Goal: Information Seeking & Learning: Check status

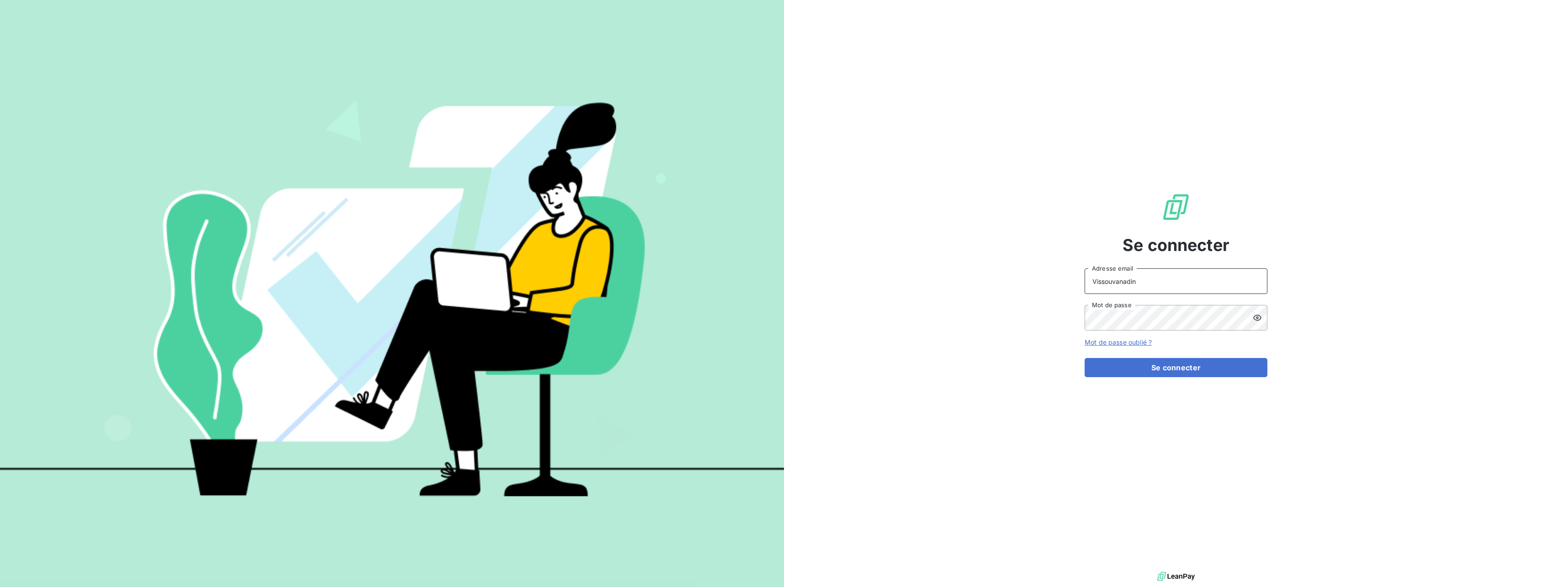
drag, startPoint x: 1160, startPoint y: 283, endPoint x: 1026, endPoint y: 289, distance: 134.1
click at [1026, 289] on div "Se connecter Vissouvanadin Adresse email Mot de passe Mot de passe oublié ? Se …" at bounding box center [1176, 284] width 784 height 569
type input "[EMAIL_ADDRESS][DOMAIN_NAME]"
click at [1143, 362] on button "Se connecter" at bounding box center [1176, 368] width 183 height 19
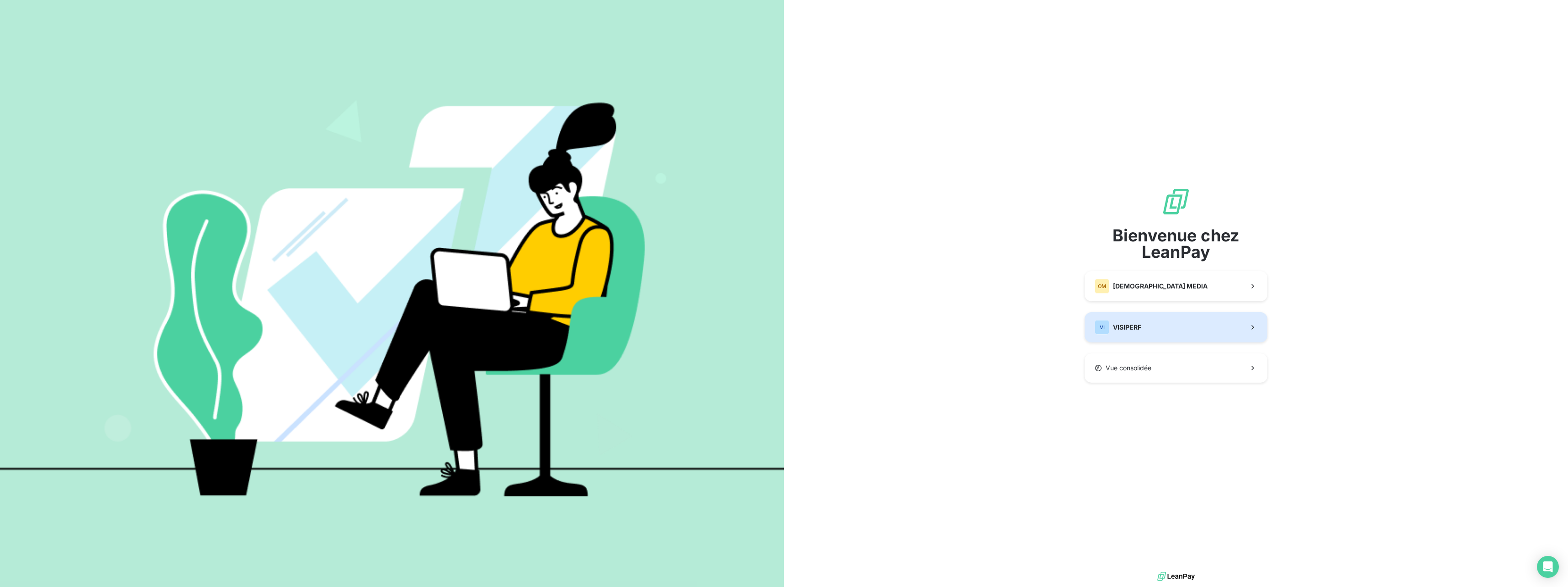
click at [1160, 334] on button "VI VISIPERF" at bounding box center [1176, 328] width 183 height 30
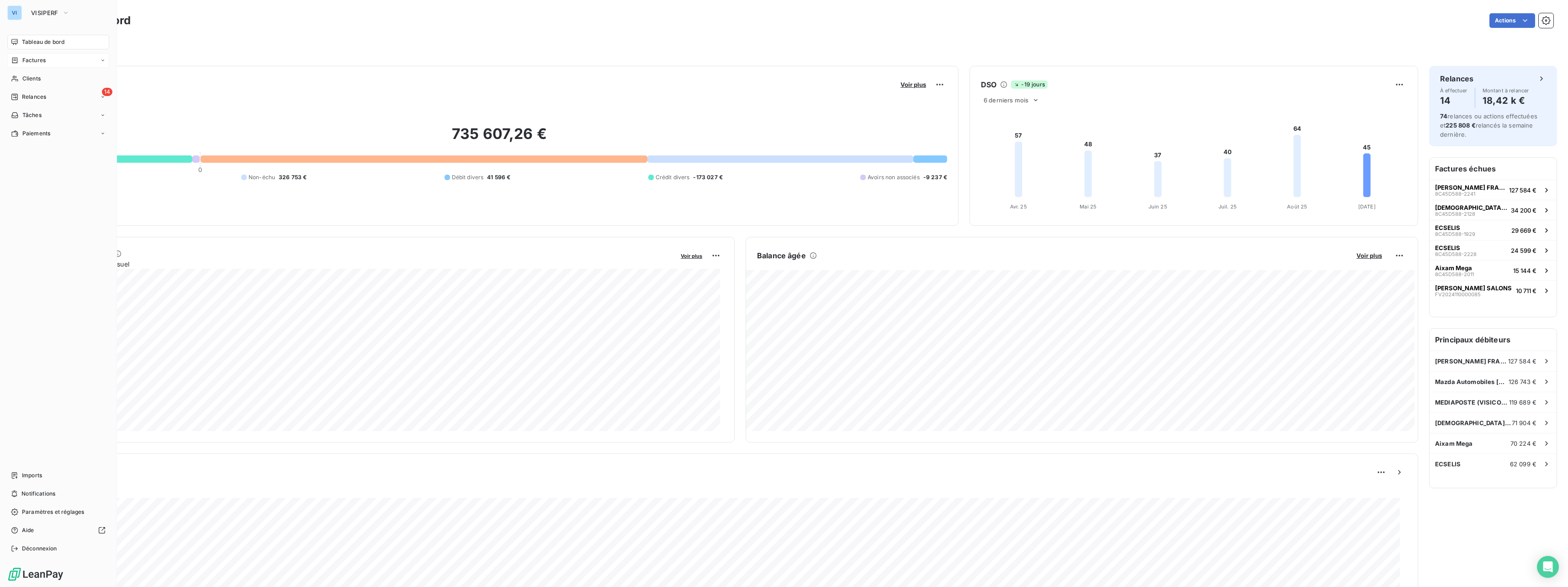
click at [52, 62] on div "Factures" at bounding box center [58, 60] width 102 height 15
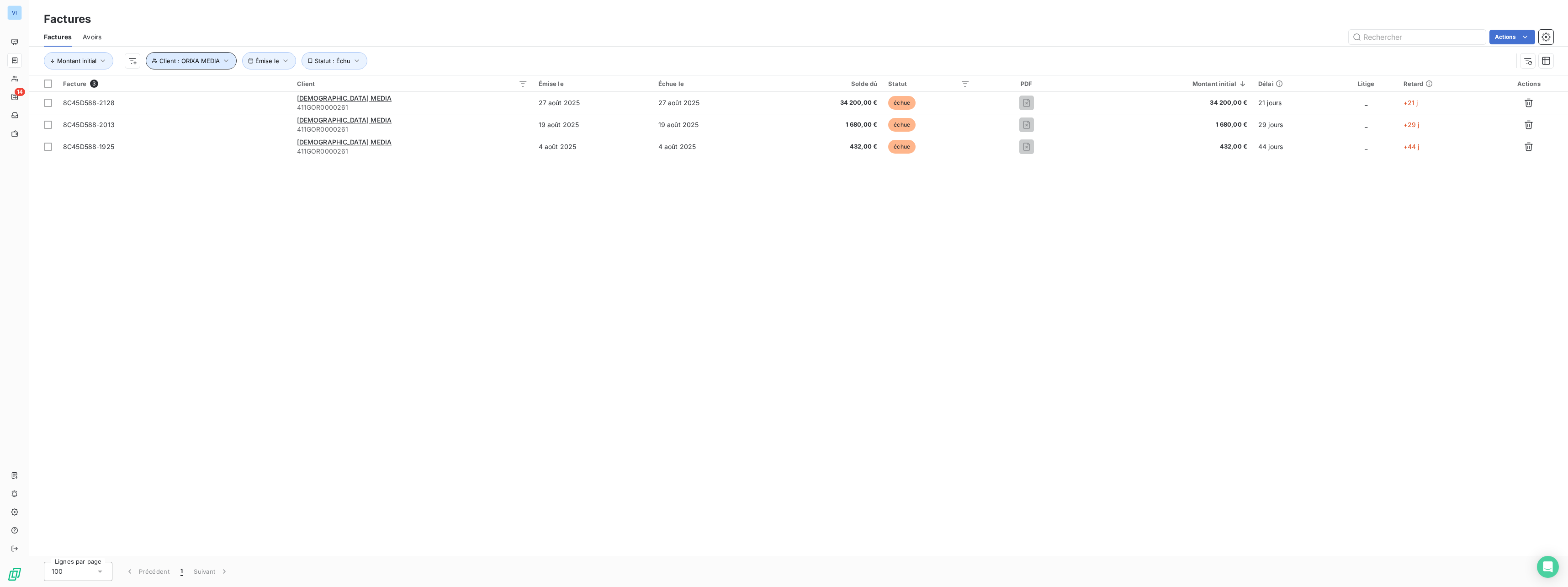
click at [230, 60] on button "Client : ORIXA MEDIA" at bounding box center [191, 61] width 91 height 18
click at [278, 197] on div "Facture 3 Client Émise le Échue le Solde dû Statut PDF Montant initial Délai Li…" at bounding box center [799, 315] width 1539 height 480
click at [130, 66] on html "VI 14 Factures Factures Avoirs Actions Montant initial Client : ORIXA MEDIA Émi…" at bounding box center [784, 294] width 1568 height 587
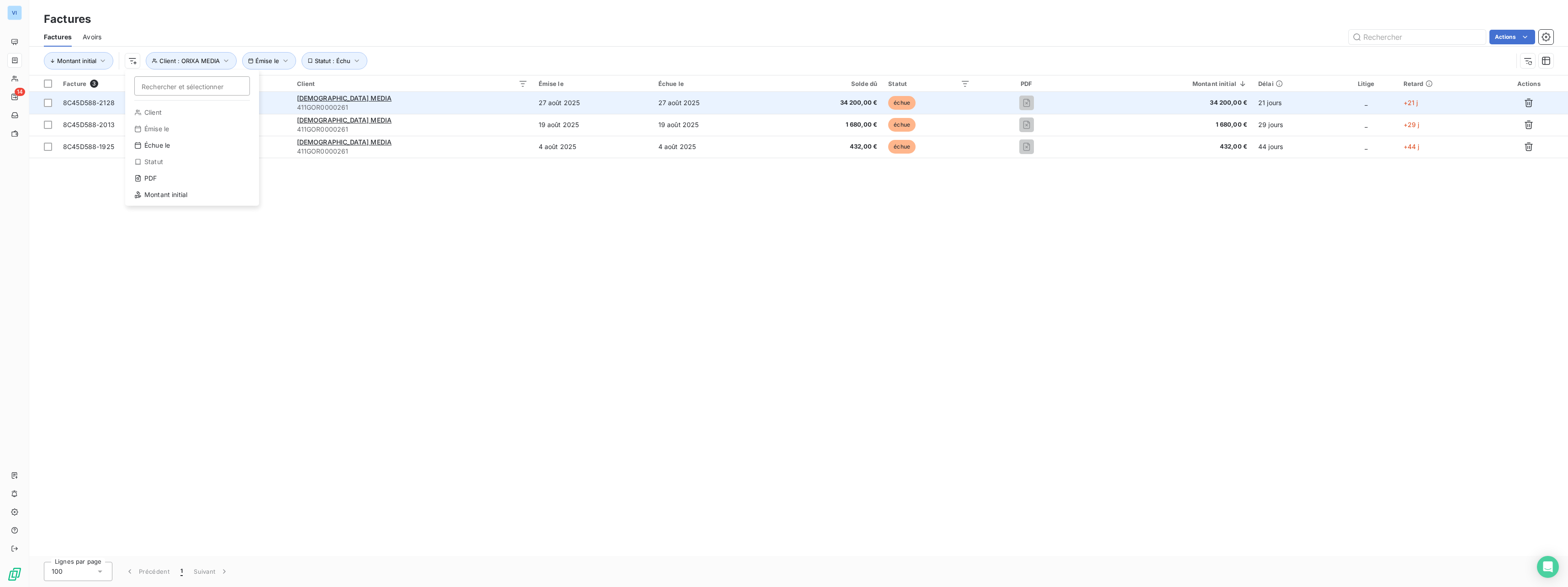
drag, startPoint x: 382, startPoint y: 214, endPoint x: 226, endPoint y: 99, distance: 193.8
click at [379, 212] on html "VI 14 Factures Factures Avoirs Actions Montant initial Rechercher et sélectionn…" at bounding box center [784, 294] width 1568 height 587
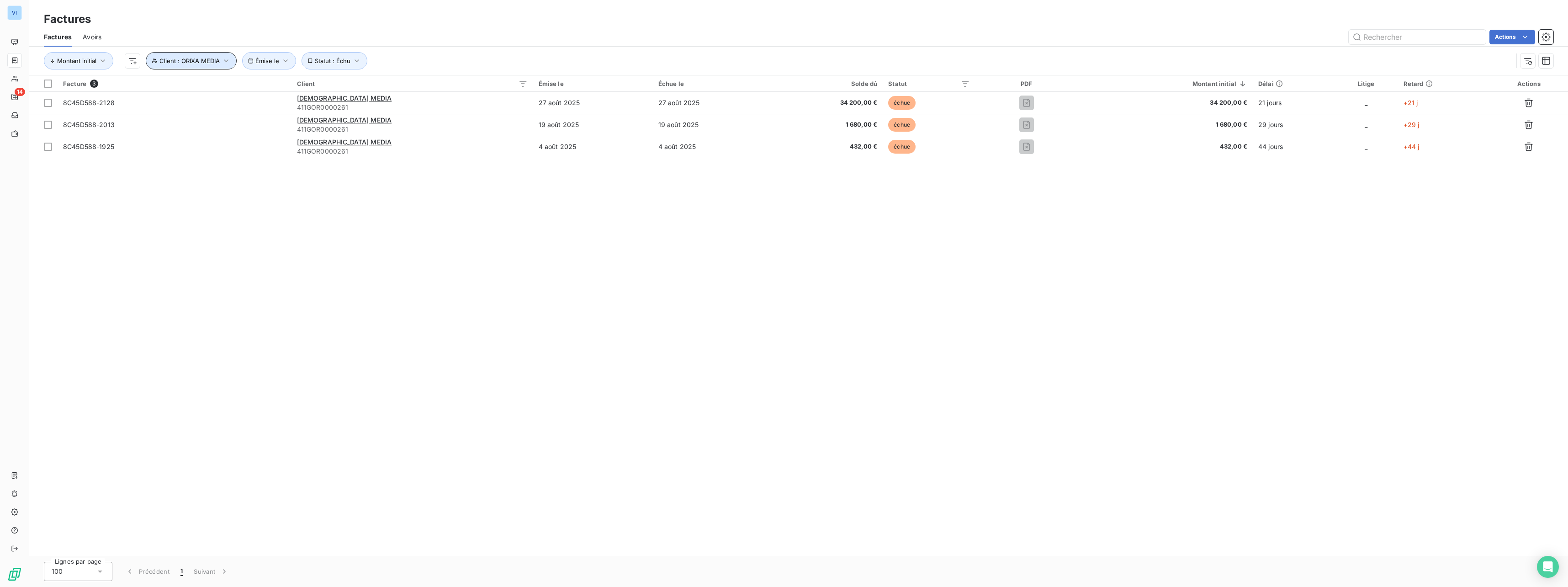
click at [201, 61] on span "Client : ORIXA MEDIA" at bounding box center [189, 61] width 60 height 7
click at [203, 113] on span "Supprimer le filtre" at bounding box center [192, 110] width 53 height 9
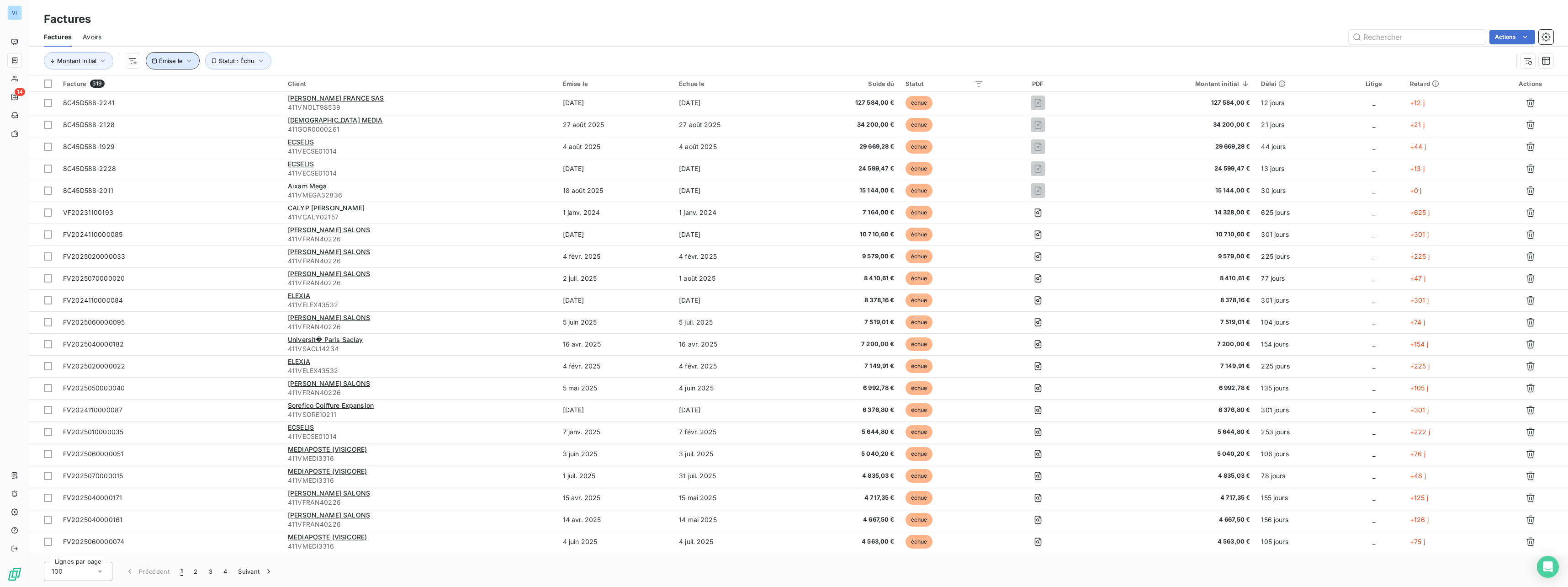
click at [181, 63] on span "Émise le" at bounding box center [170, 61] width 24 height 7
click at [199, 256] on button "Supprimer le filtre" at bounding box center [223, 261] width 155 height 20
click at [180, 63] on span "Statut : Échu" at bounding box center [177, 61] width 36 height 7
click at [191, 111] on span "Supprimer le filtre" at bounding box center [192, 110] width 53 height 9
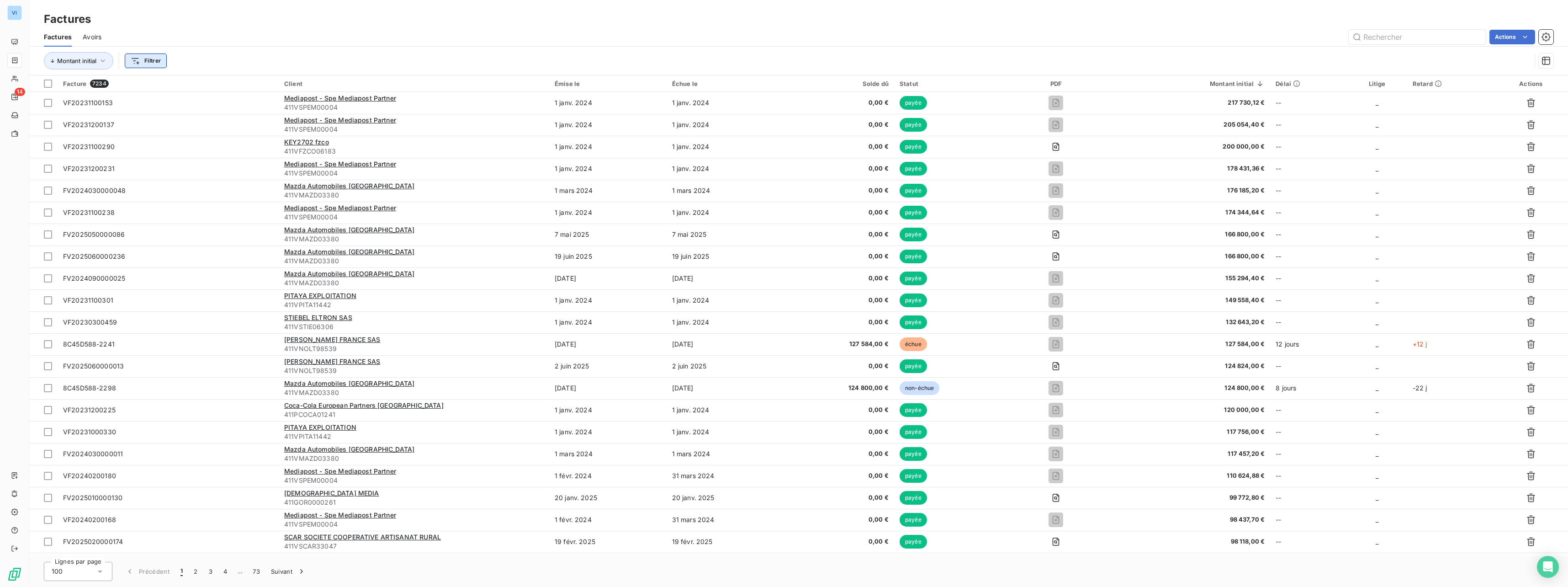
click at [153, 65] on html "VI 14 Factures Factures Avoirs Actions Montant initial Filtrer Facture 7234 Cli…" at bounding box center [784, 294] width 1568 height 587
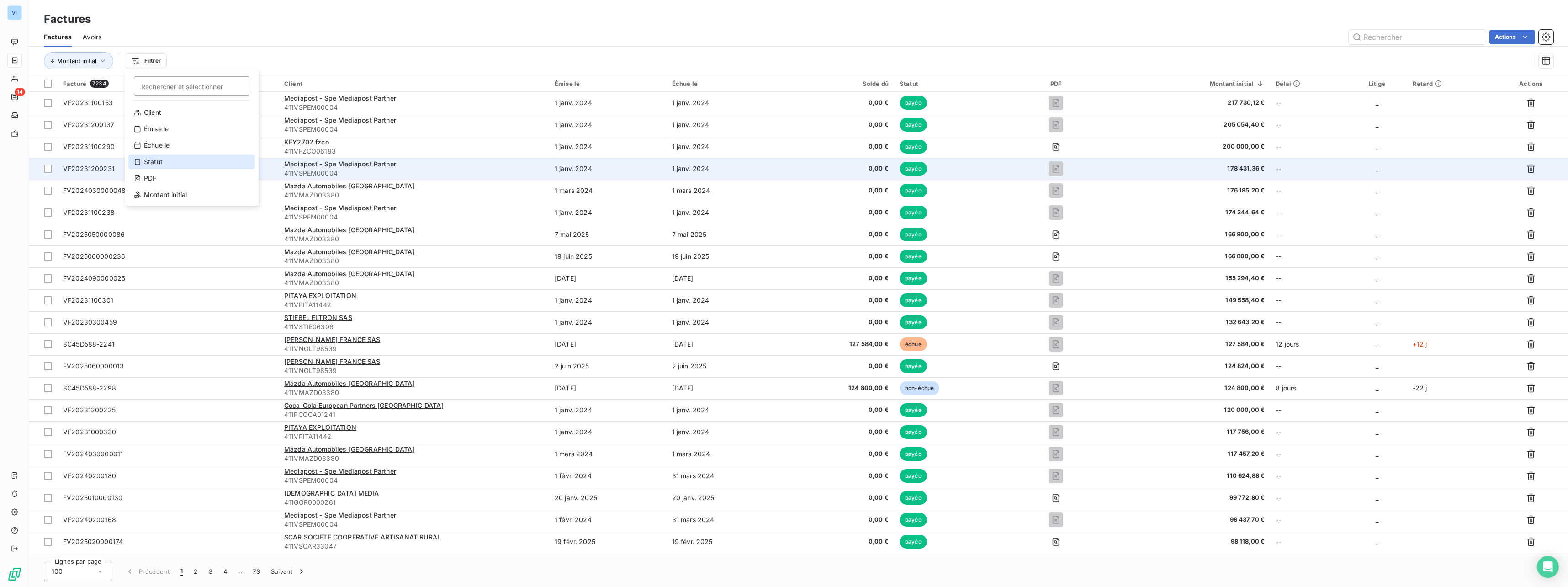
click at [178, 162] on div "Statut" at bounding box center [192, 162] width 127 height 15
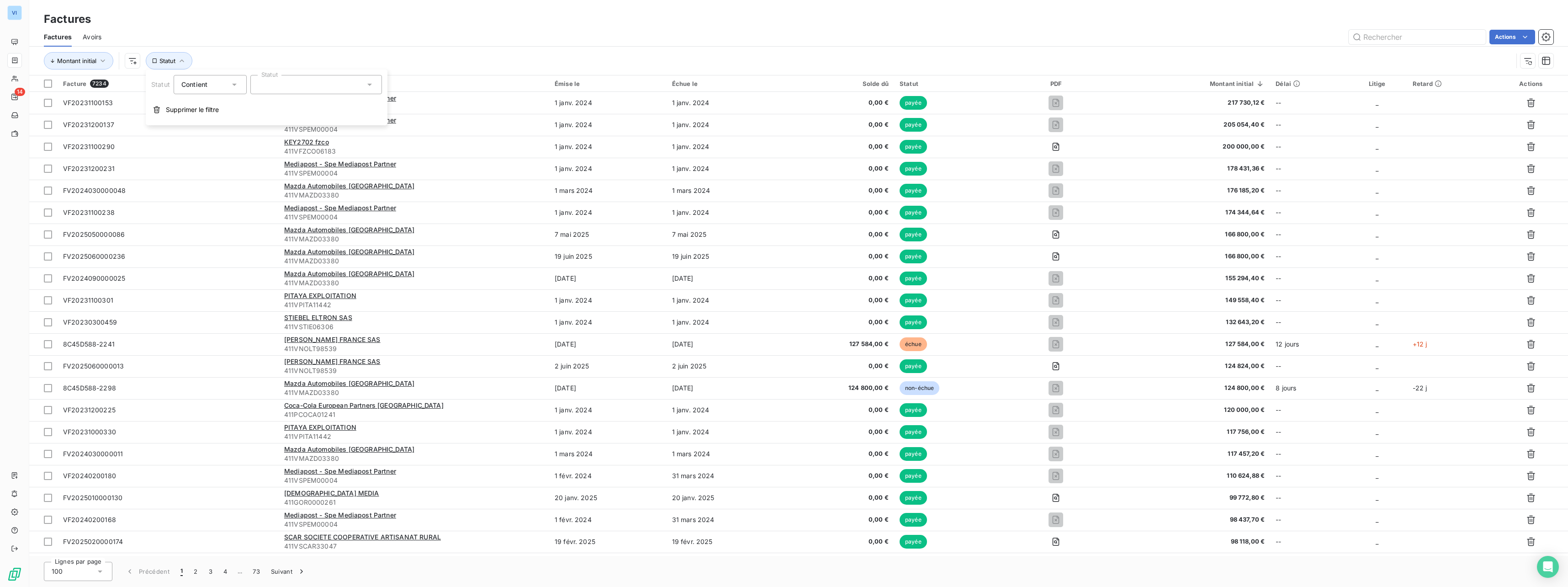
click at [221, 78] on div "Contient" at bounding box center [206, 84] width 49 height 13
click at [278, 83] on div at bounding box center [316, 85] width 131 height 19
click at [310, 125] on li "échue" at bounding box center [316, 119] width 131 height 16
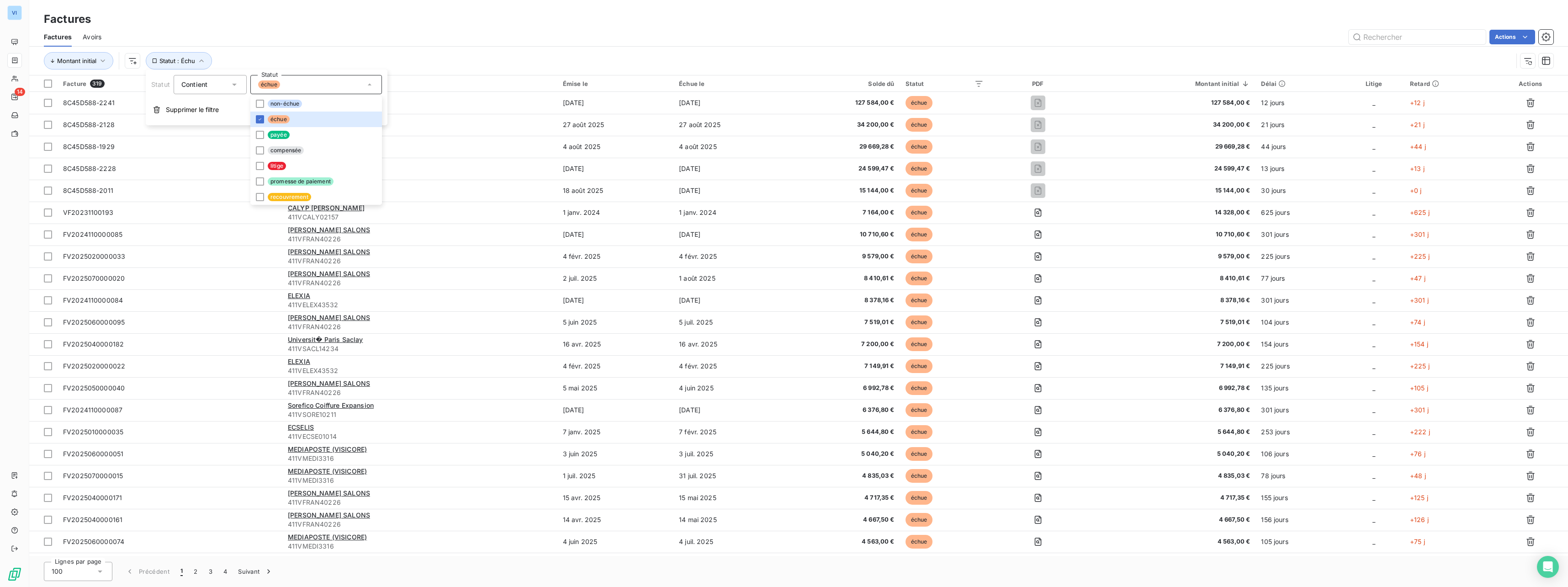
click at [475, 57] on div "Montant initial Statut : Échu" at bounding box center [778, 61] width 1469 height 18
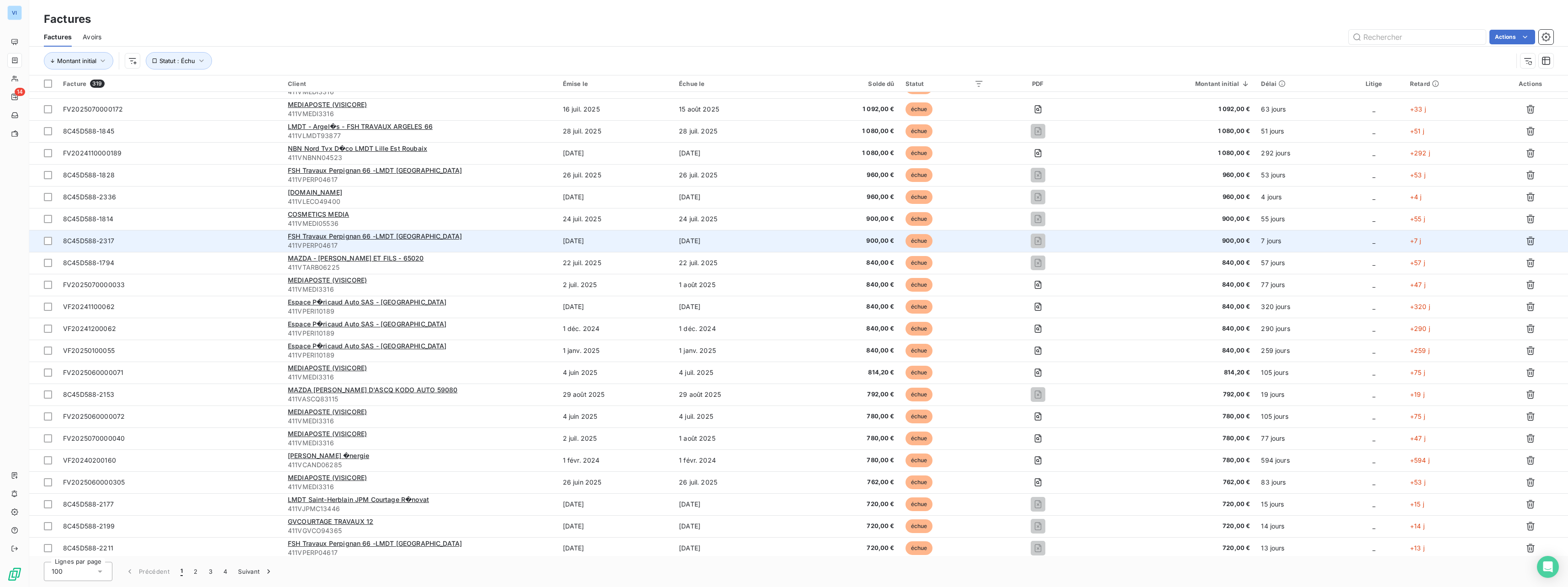
scroll to position [1731, 0]
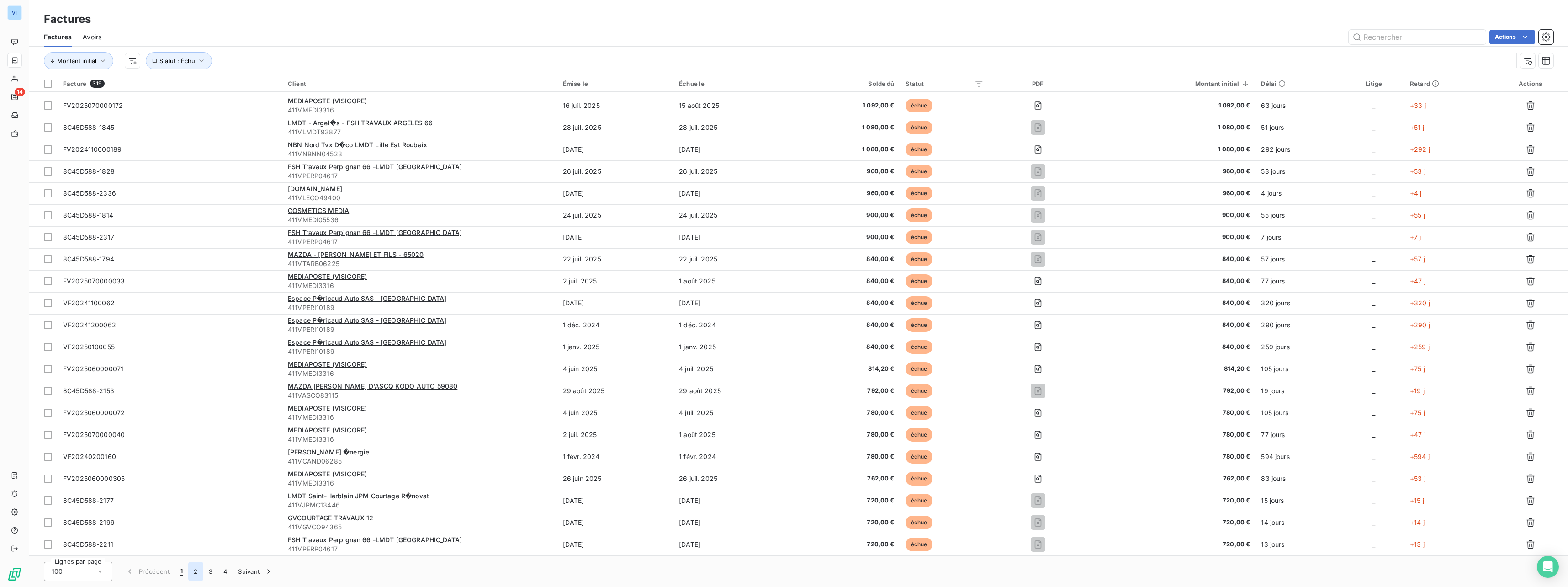
click at [194, 571] on button "2" at bounding box center [195, 571] width 15 height 19
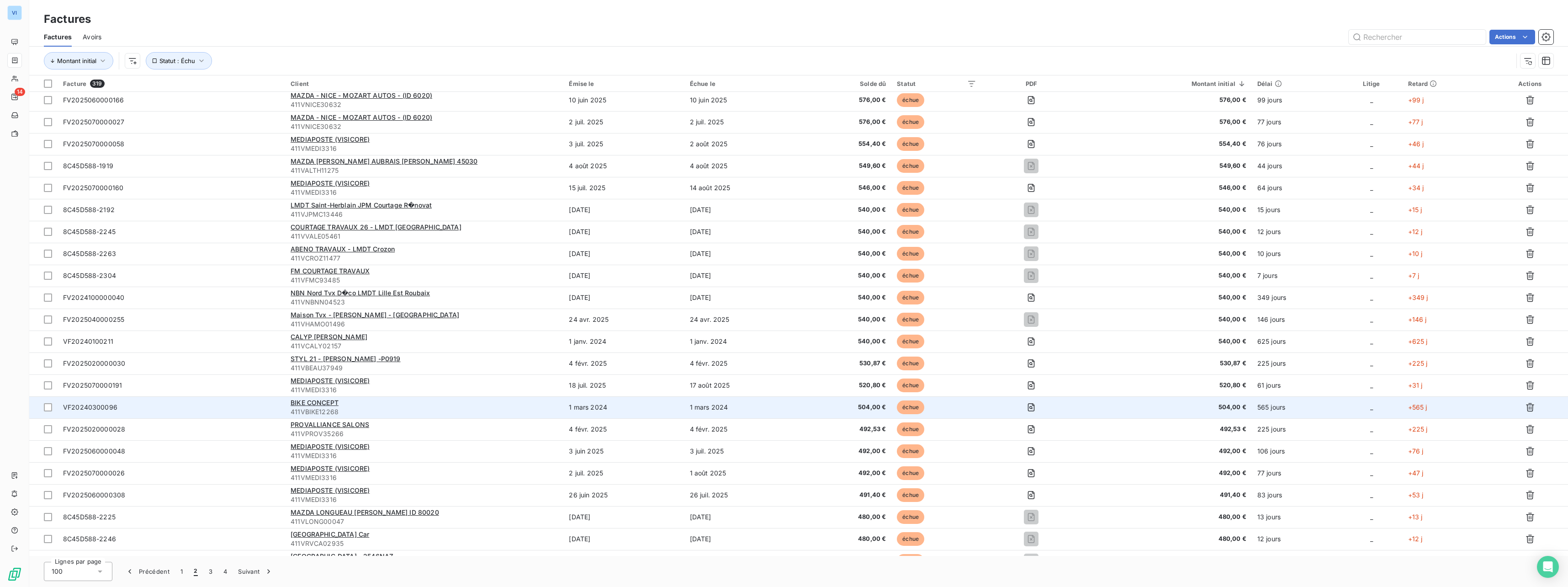
scroll to position [823, 0]
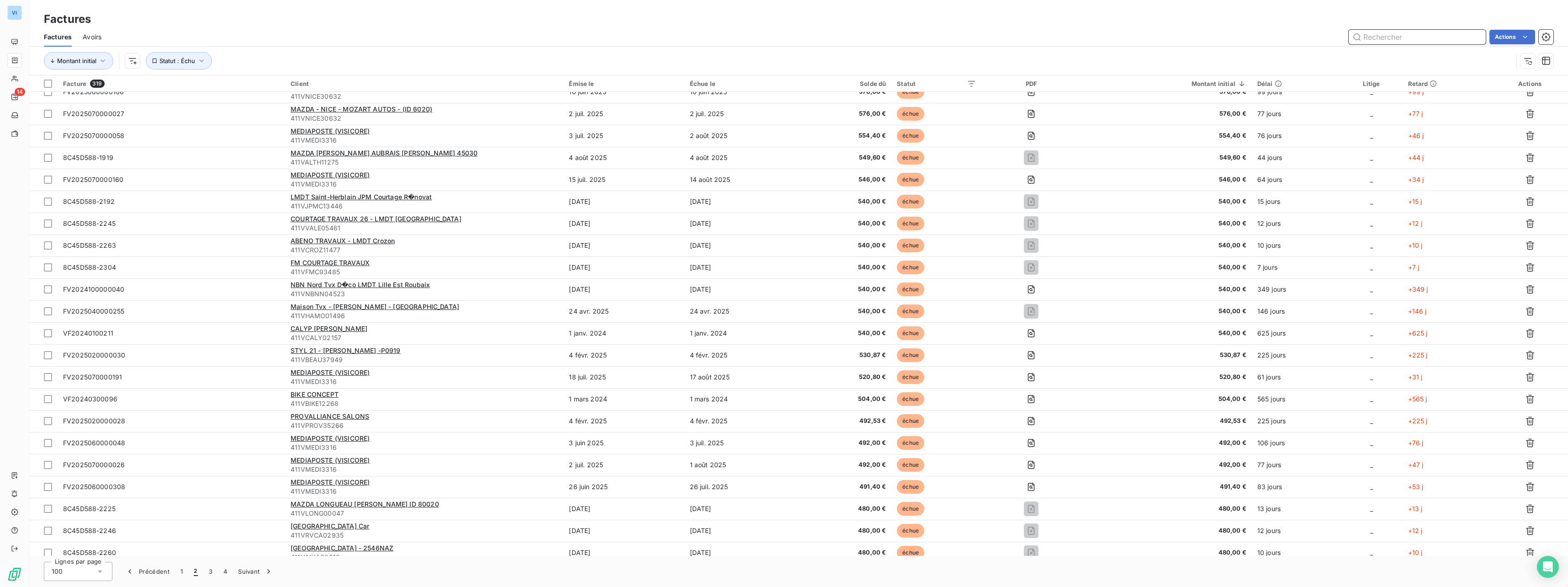
click at [1422, 36] on input "text" at bounding box center [1417, 37] width 137 height 15
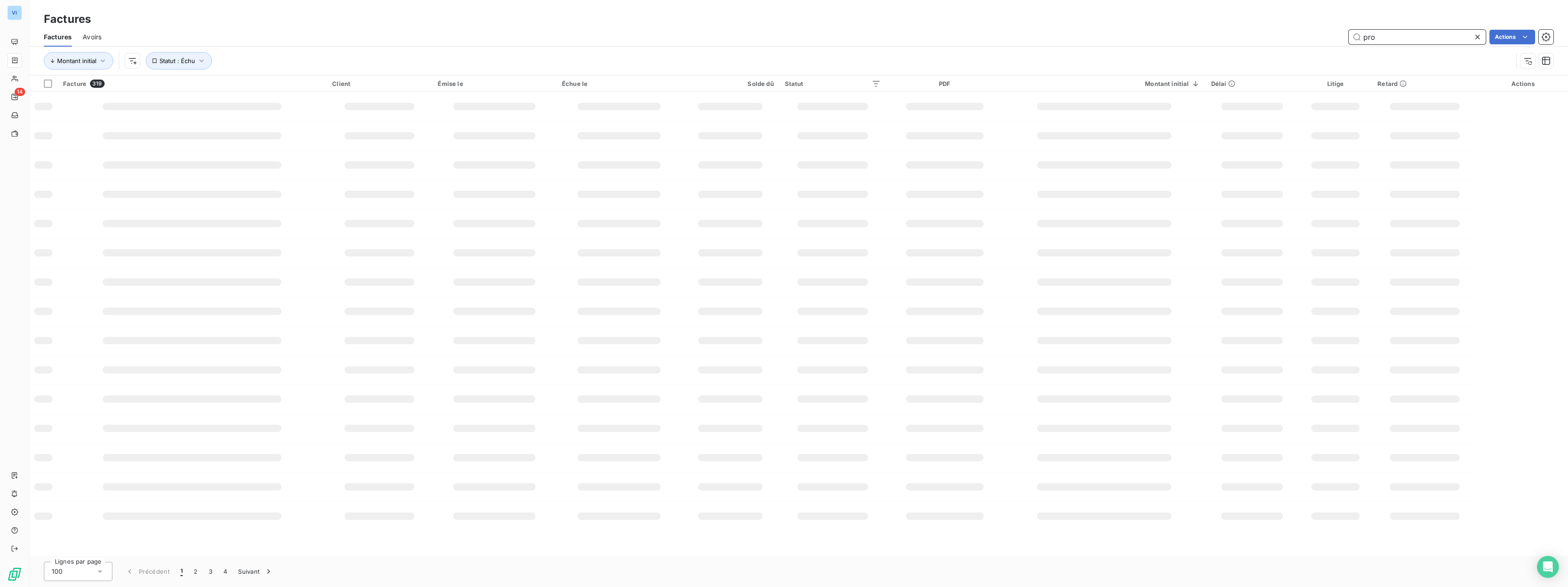
scroll to position [0, 0]
type input "prova"
drag, startPoint x: 1393, startPoint y: 36, endPoint x: 1345, endPoint y: 41, distance: 48.3
click at [1345, 41] on div "prova Actions" at bounding box center [833, 37] width 1441 height 15
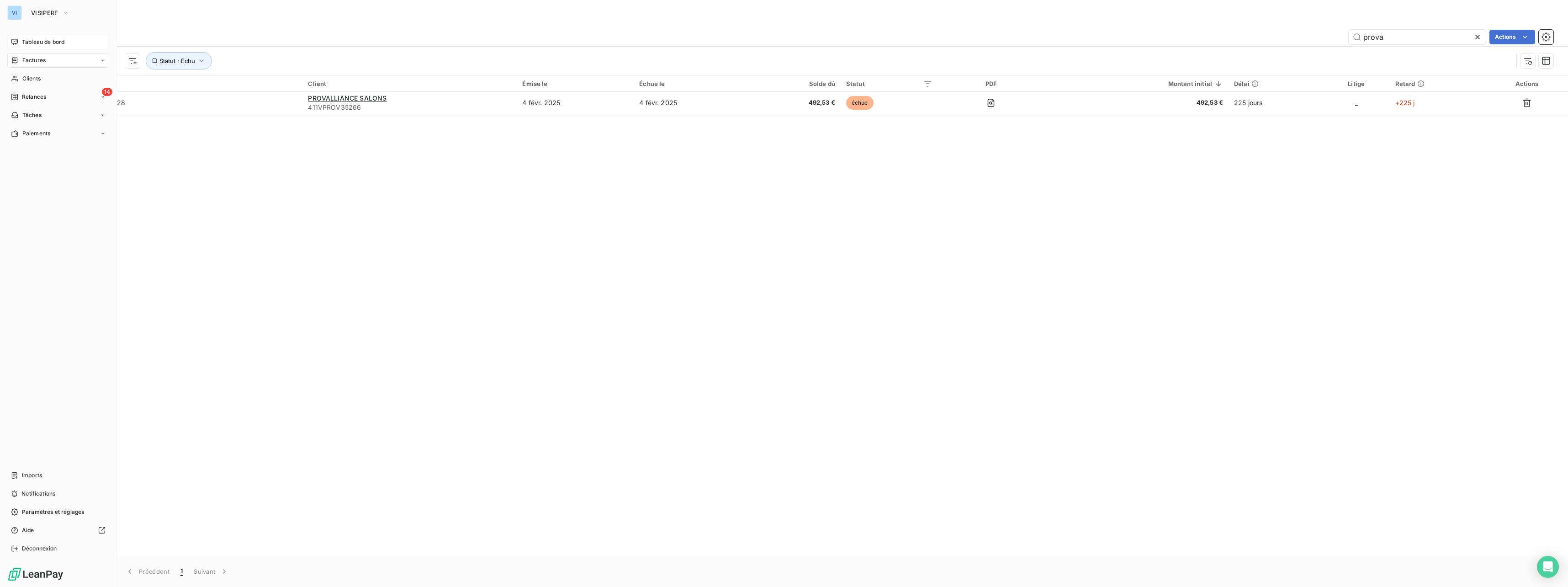
click at [18, 39] on icon at bounding box center [15, 42] width 7 height 7
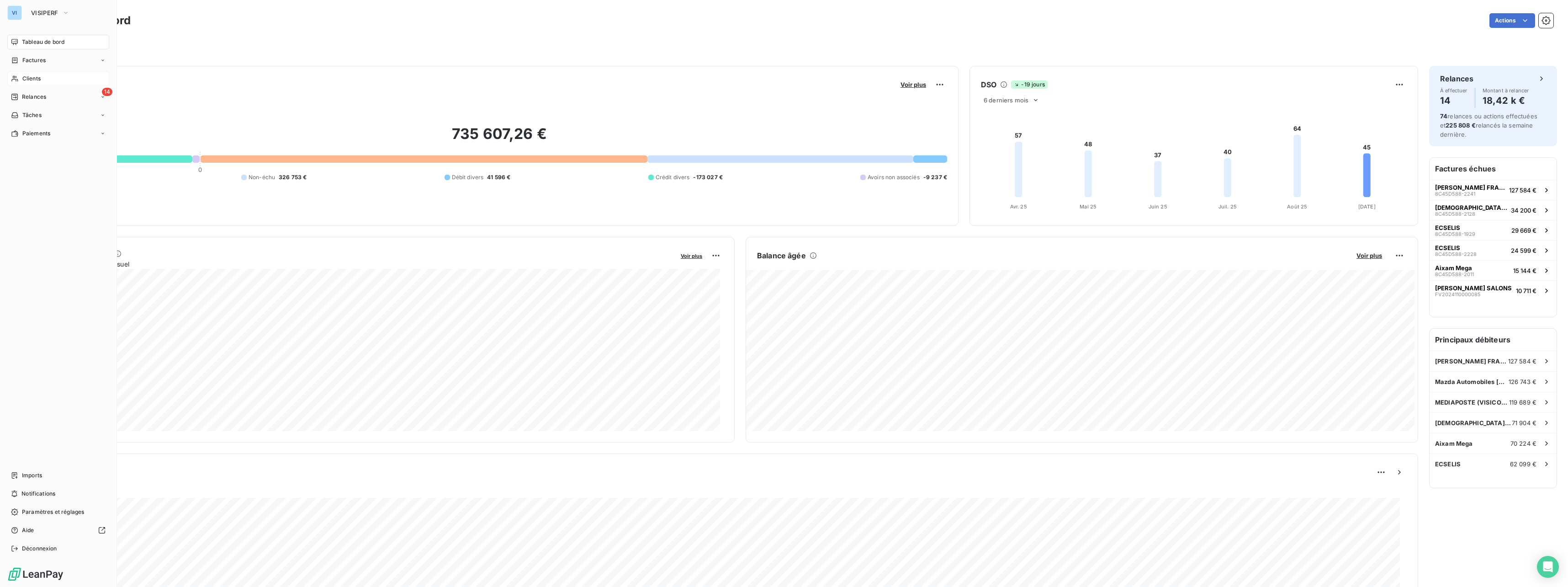
click at [21, 76] on div "Clients" at bounding box center [58, 79] width 102 height 15
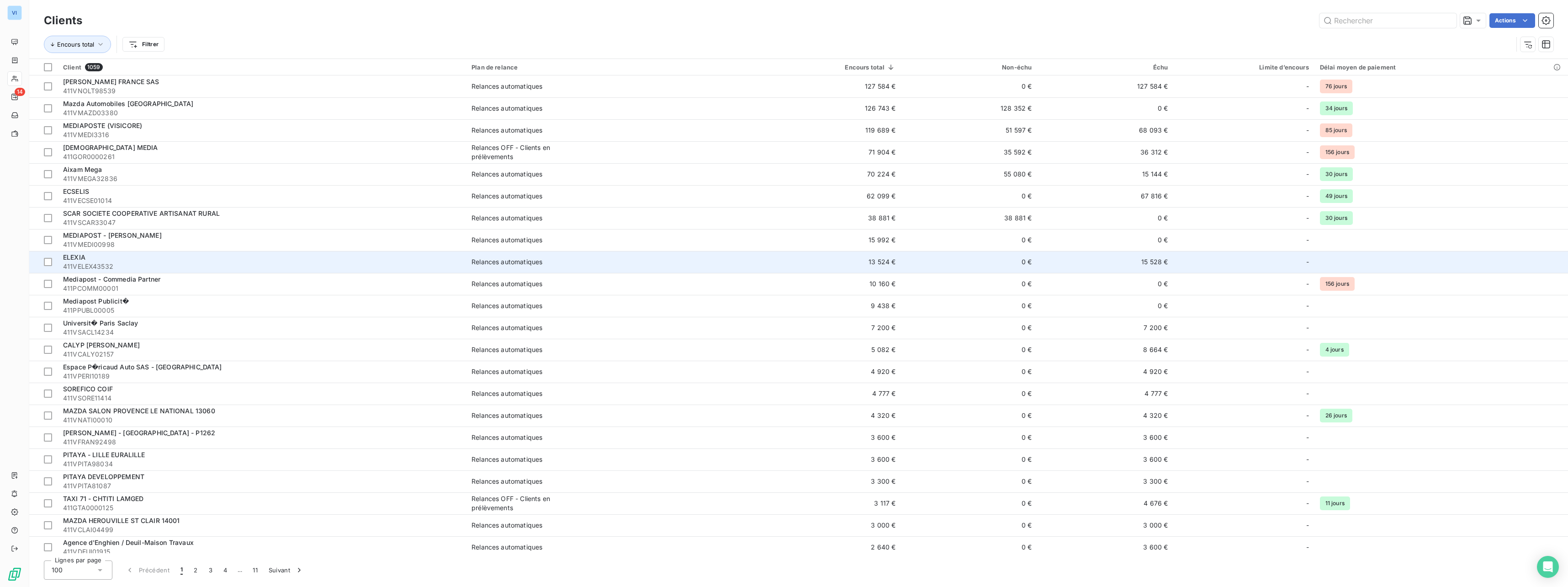
click at [526, 270] on td "Relances automatiques" at bounding box center [612, 262] width 292 height 22
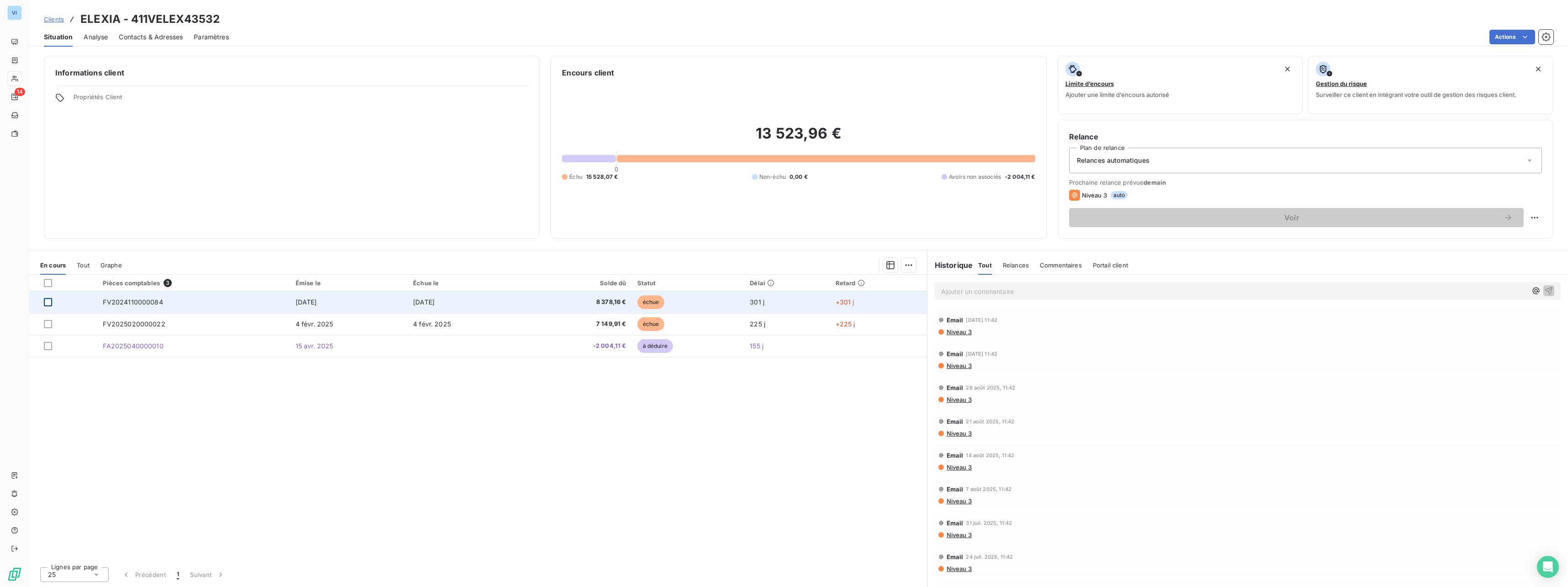
click at [49, 305] on div at bounding box center [48, 302] width 9 height 9
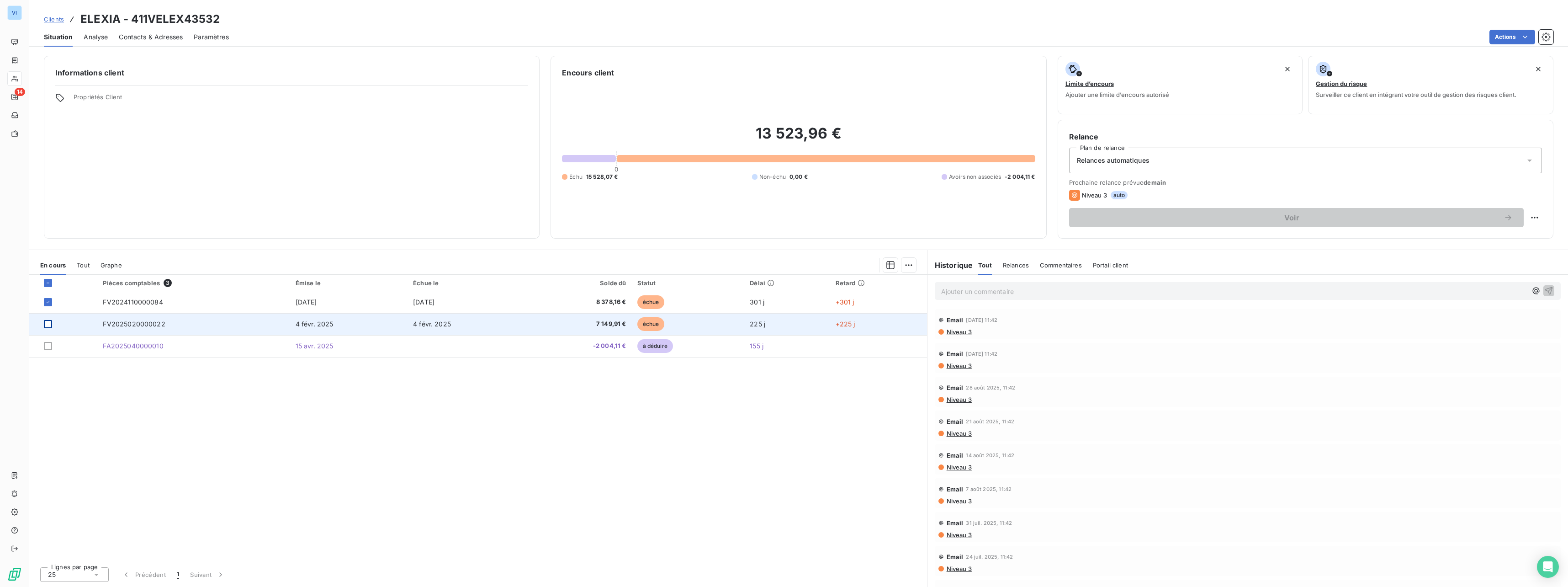
click at [48, 322] on div at bounding box center [48, 324] width 9 height 9
click at [48, 322] on icon at bounding box center [47, 324] width 5 height 5
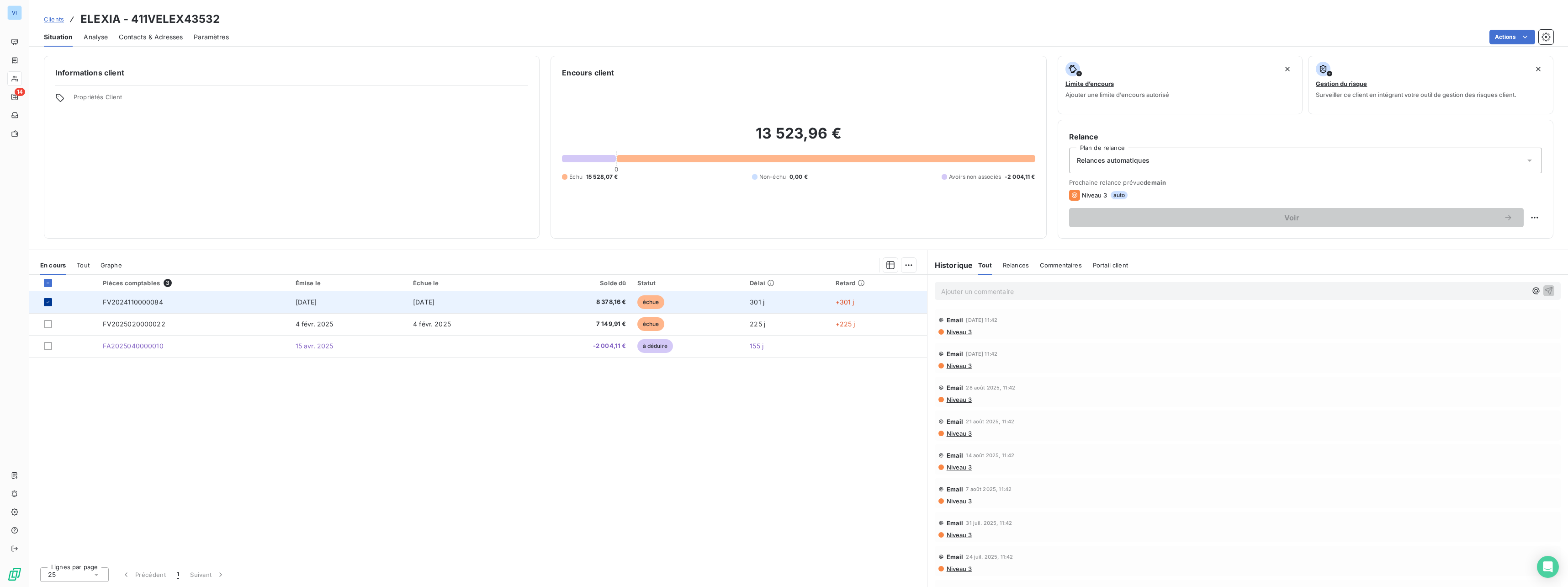
click at [51, 303] on icon at bounding box center [47, 302] width 5 height 5
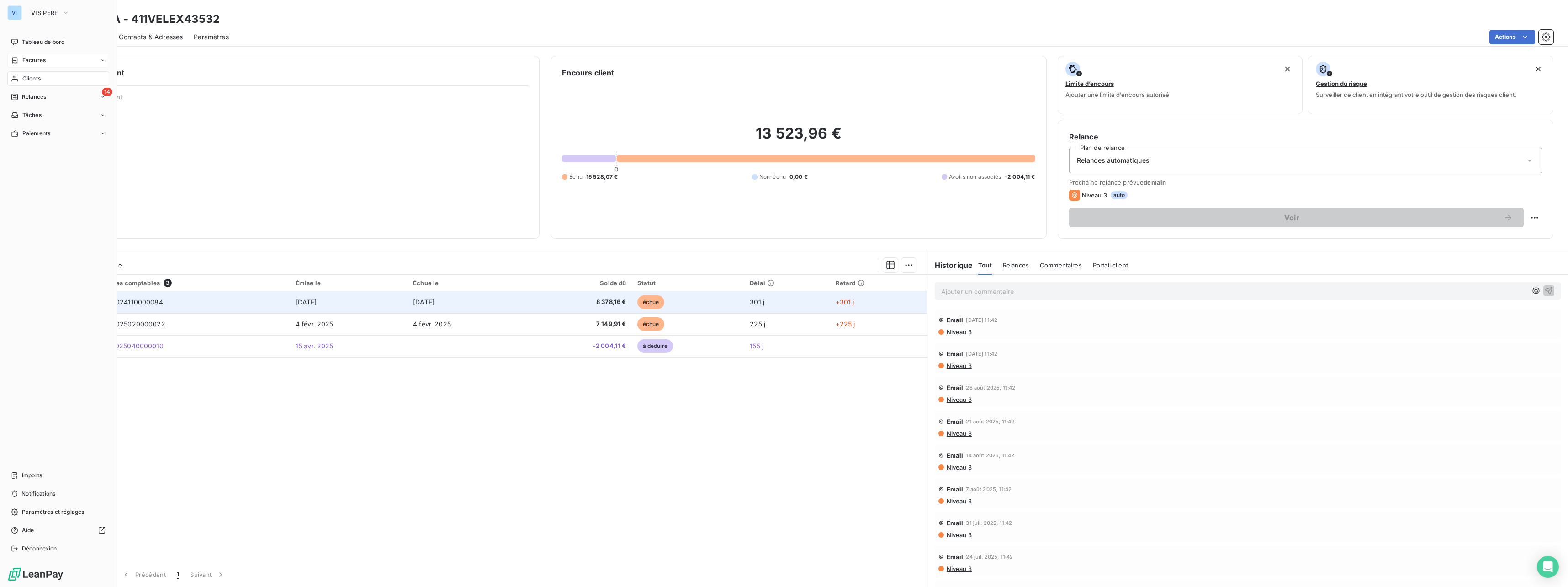
click at [48, 62] on div "Factures" at bounding box center [58, 60] width 102 height 15
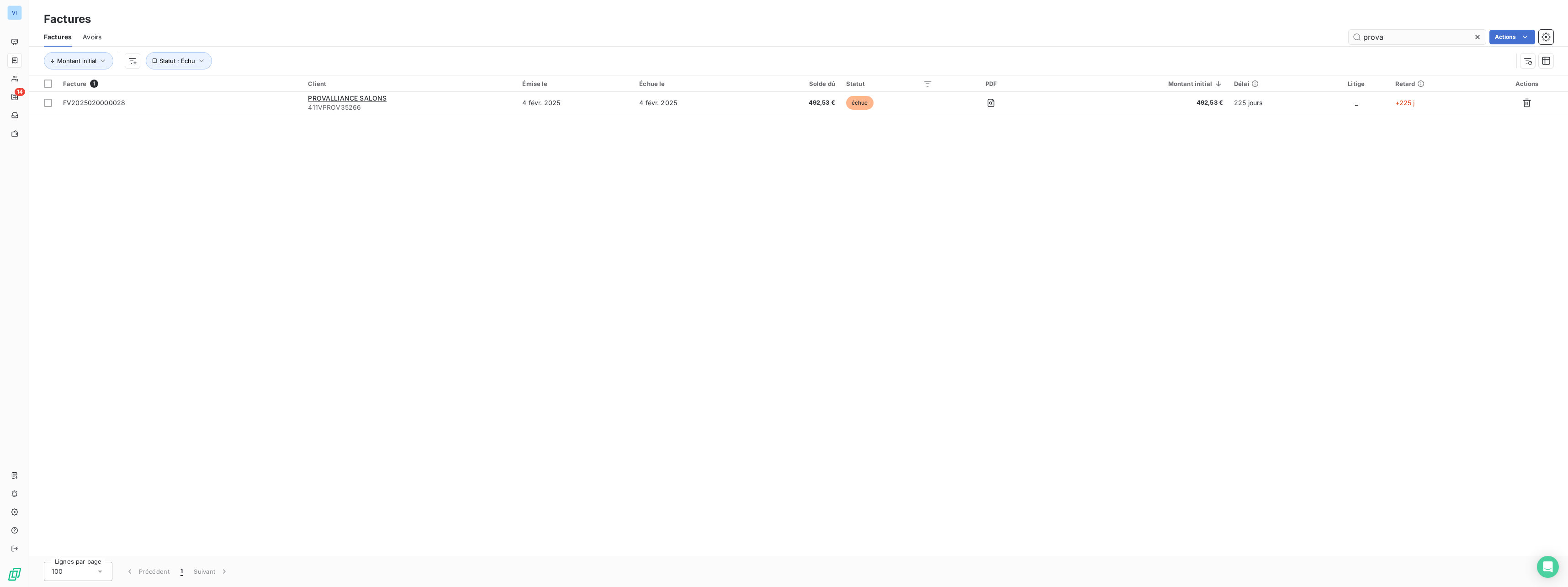
drag, startPoint x: 1413, startPoint y: 37, endPoint x: 1359, endPoint y: 41, distance: 54.1
click at [1359, 41] on input "prova" at bounding box center [1417, 37] width 137 height 15
type input "FV2025030000104"
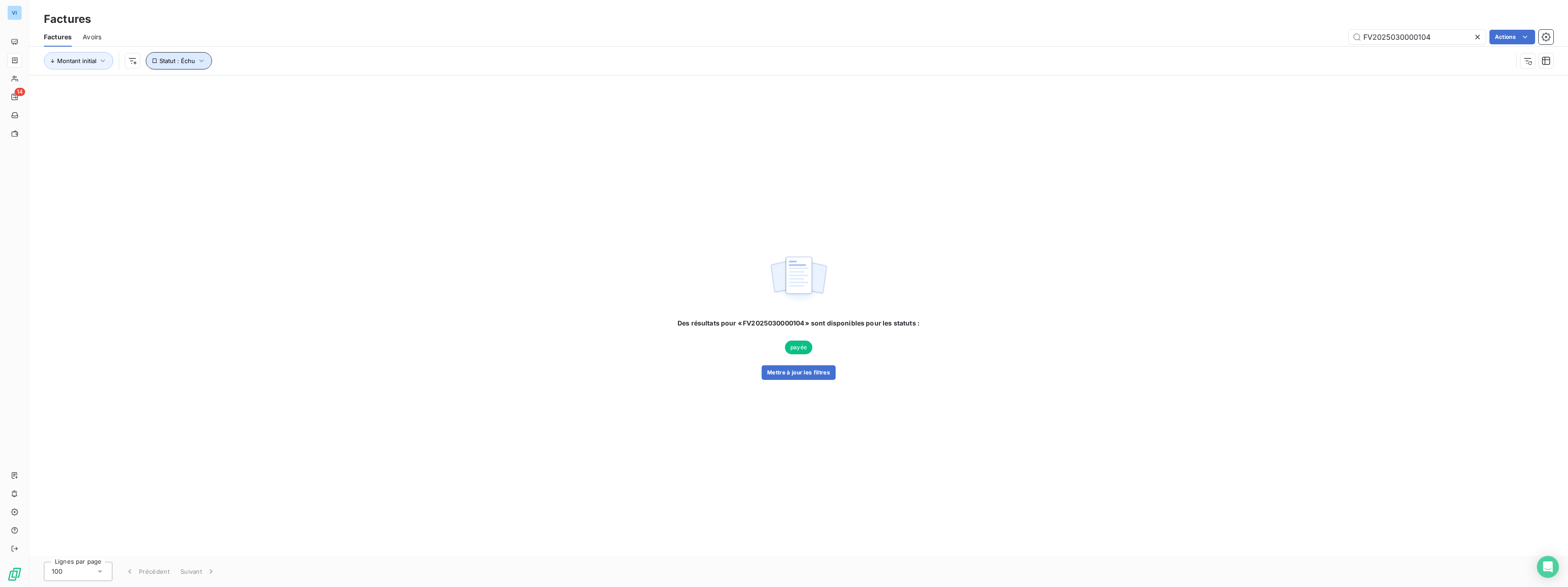
click at [199, 62] on icon "button" at bounding box center [201, 60] width 9 height 9
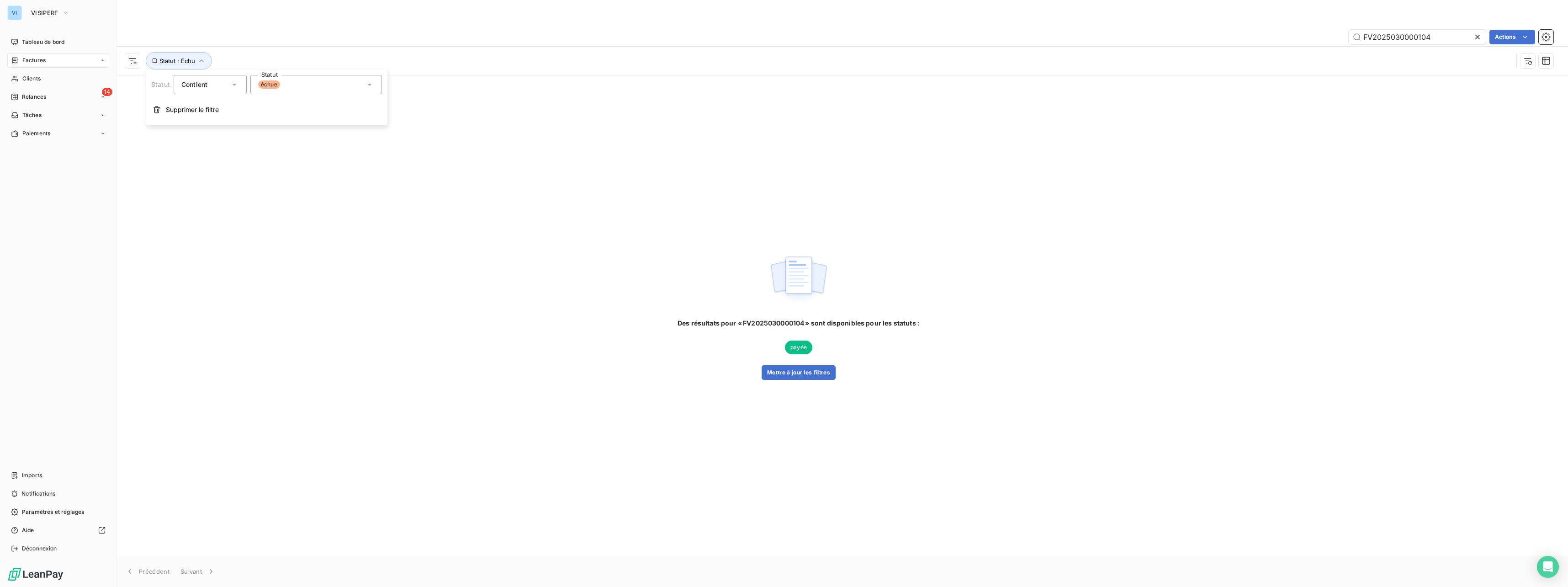
click at [37, 60] on span "Factures" at bounding box center [34, 60] width 23 height 9
click at [40, 44] on span "Tableau de bord" at bounding box center [43, 42] width 43 height 9
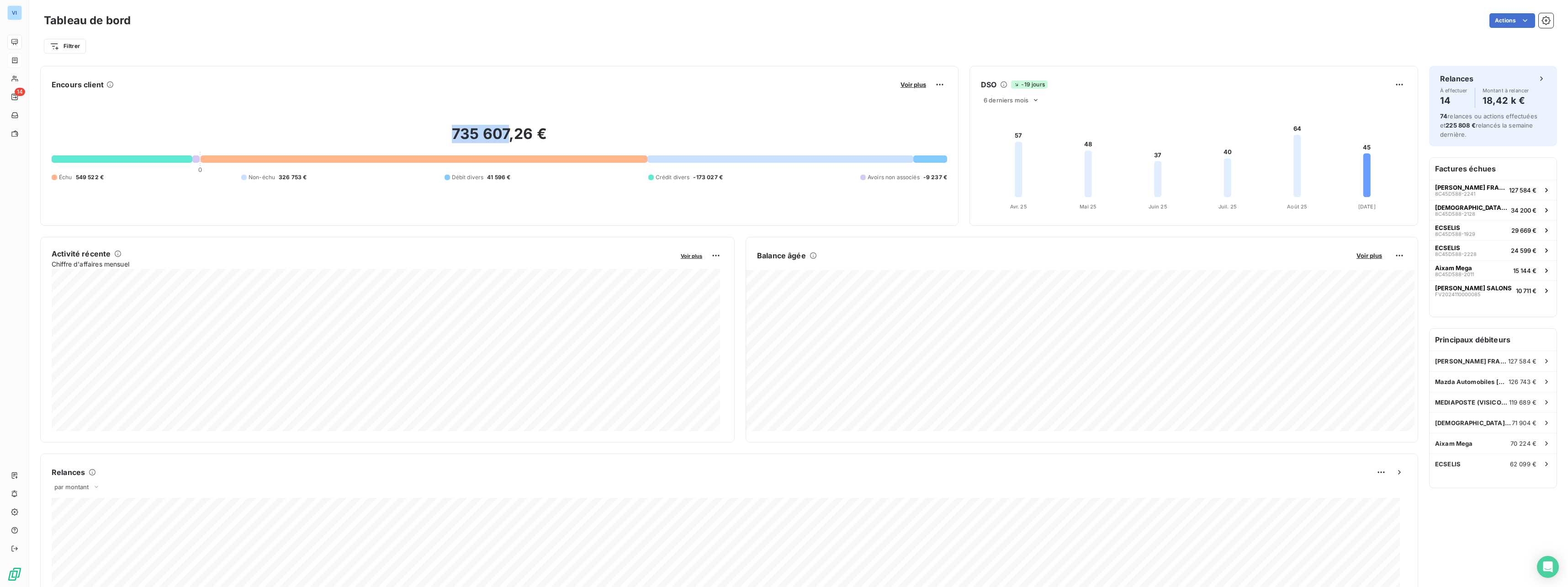
drag, startPoint x: 451, startPoint y: 133, endPoint x: 508, endPoint y: 129, distance: 57.1
click at [508, 129] on h2 "735 607,26 €" at bounding box center [499, 138] width 895 height 27
drag, startPoint x: 508, startPoint y: 129, endPoint x: 518, endPoint y: 130, distance: 10.0
click at [518, 130] on h2 "735 607,26 €" at bounding box center [499, 138] width 895 height 27
drag, startPoint x: 513, startPoint y: 131, endPoint x: 530, endPoint y: 129, distance: 17.1
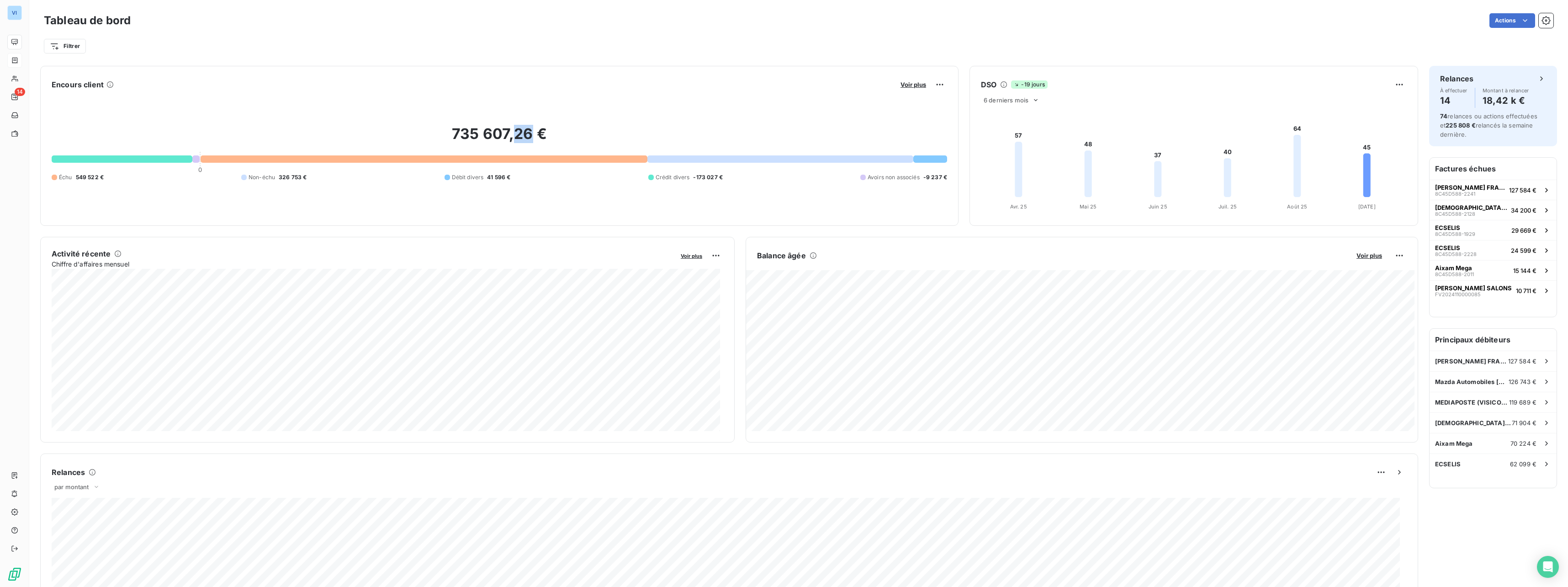
click at [530, 129] on h2 "735 607,26 €" at bounding box center [499, 138] width 895 height 27
drag, startPoint x: 530, startPoint y: 129, endPoint x: 524, endPoint y: 133, distance: 7.2
click at [524, 133] on h2 "735 607,26 €" at bounding box center [499, 138] width 895 height 27
drag, startPoint x: 530, startPoint y: 135, endPoint x: 516, endPoint y: 136, distance: 14.0
click at [516, 136] on h2 "735 607,26 €" at bounding box center [499, 138] width 895 height 27
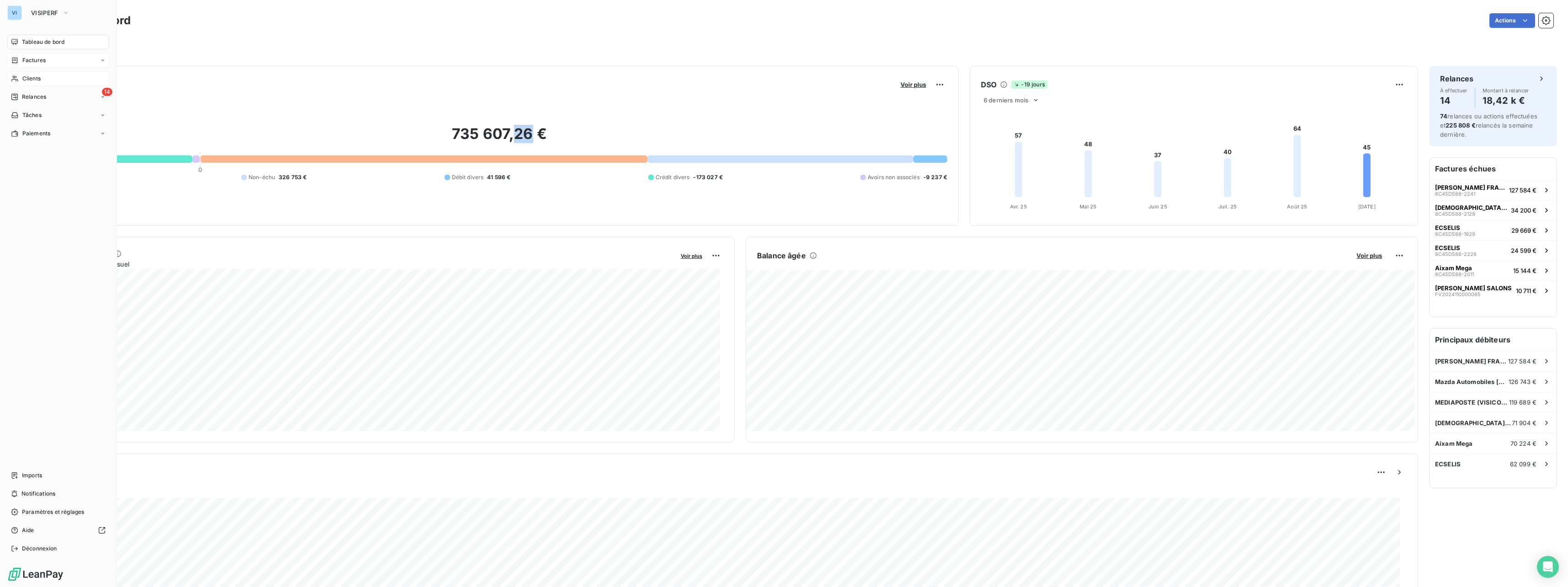
drag, startPoint x: 24, startPoint y: 78, endPoint x: 35, endPoint y: 77, distance: 11.0
click at [24, 78] on span "Clients" at bounding box center [32, 79] width 18 height 9
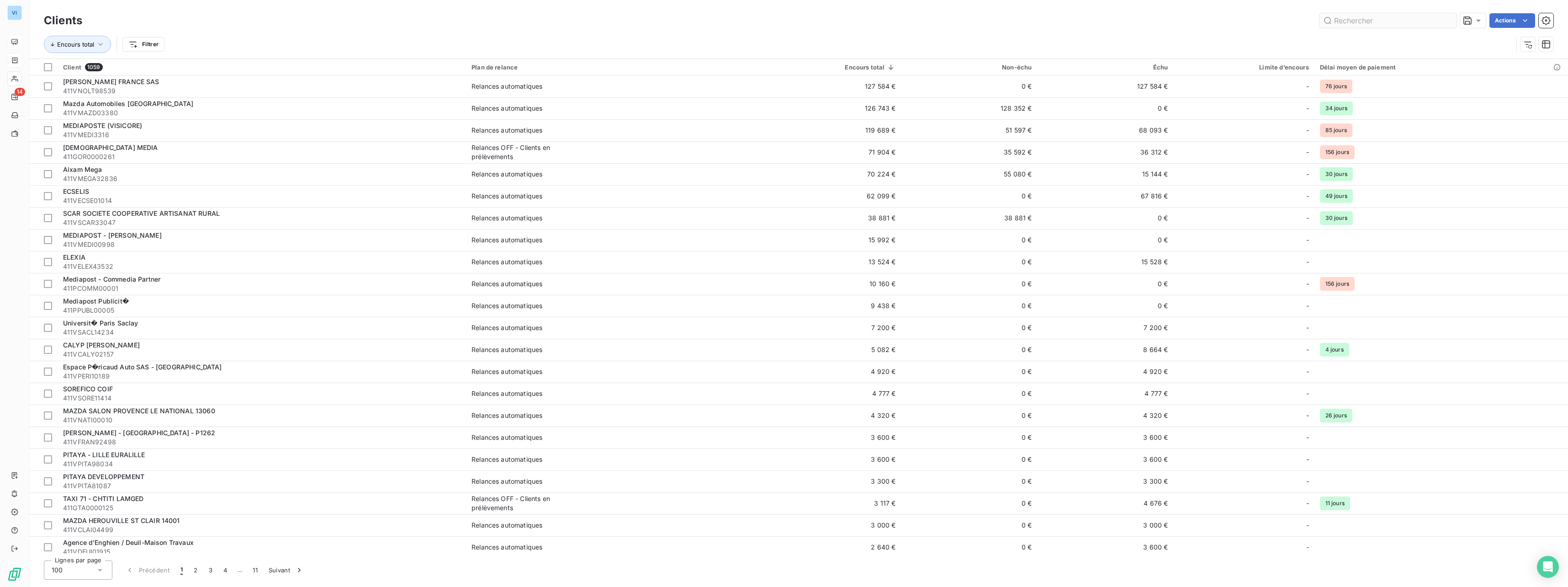
click at [1386, 24] on input "text" at bounding box center [1388, 21] width 137 height 15
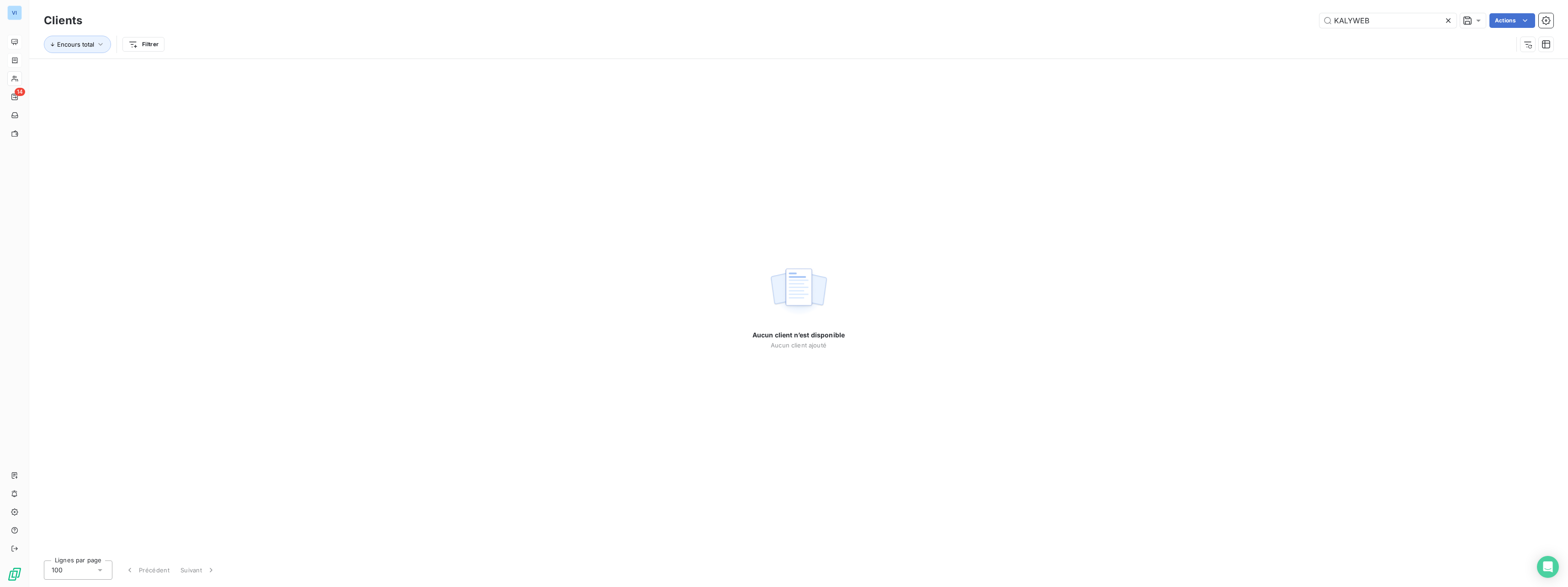
drag, startPoint x: 1388, startPoint y: 21, endPoint x: 1258, endPoint y: 45, distance: 132.2
click at [1258, 24] on div "KALYWEB Actions" at bounding box center [823, 21] width 1460 height 15
type input "KALYWEB"
click at [1376, 35] on div "Encours total Filtrer" at bounding box center [799, 44] width 1510 height 29
drag, startPoint x: 1384, startPoint y: 18, endPoint x: 1270, endPoint y: 25, distance: 114.2
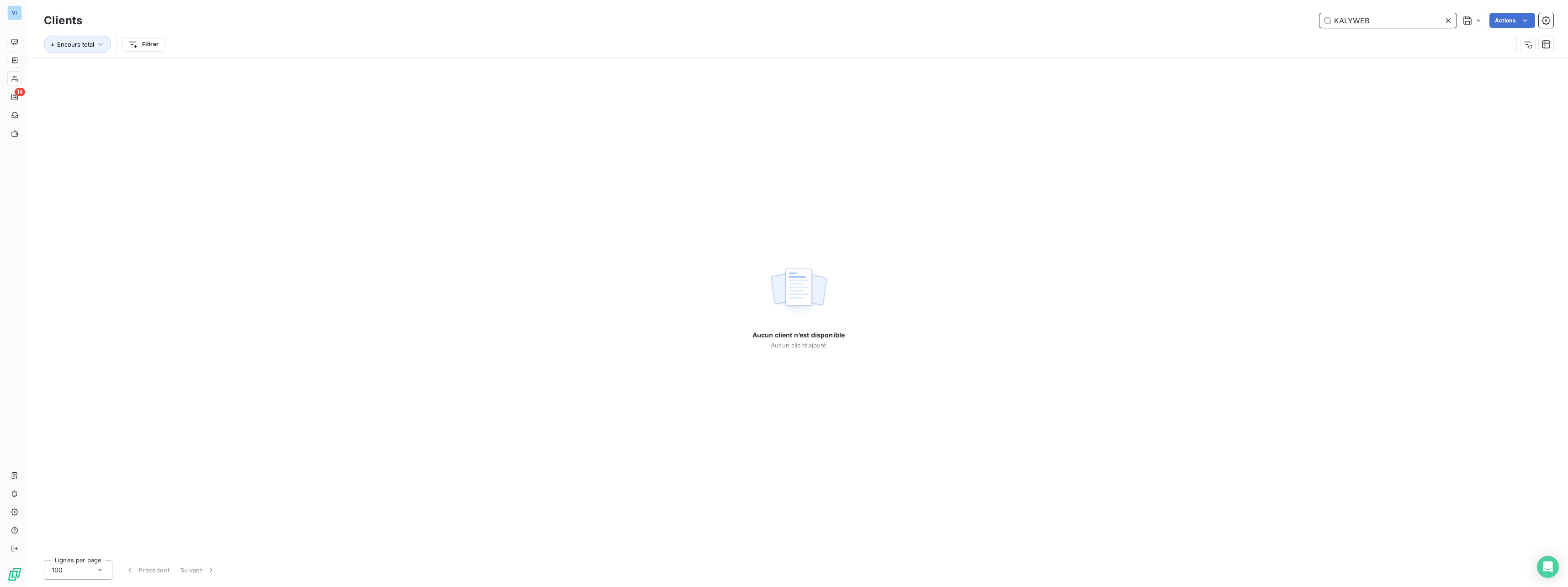
click at [1270, 25] on div "KALYWEB Actions" at bounding box center [823, 21] width 1460 height 15
drag, startPoint x: 1395, startPoint y: 50, endPoint x: 1390, endPoint y: 29, distance: 21.6
click at [1395, 50] on div "Encours total Filtrer" at bounding box center [778, 44] width 1469 height 18
drag, startPoint x: 1377, startPoint y: 19, endPoint x: 1281, endPoint y: 27, distance: 96.3
click at [1281, 27] on div "KALYWEB Actions" at bounding box center [823, 21] width 1460 height 15
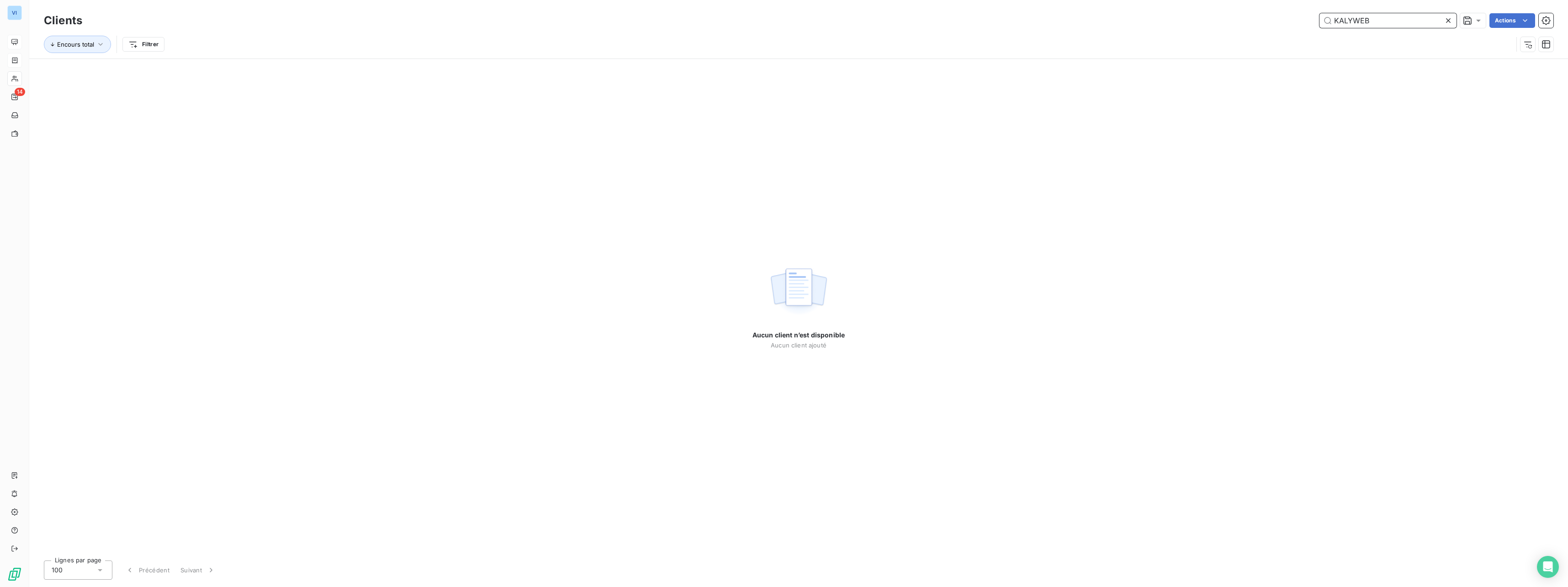
click at [1370, 26] on input "KALYWEB" at bounding box center [1388, 21] width 137 height 15
drag, startPoint x: 1383, startPoint y: 19, endPoint x: 1297, endPoint y: 16, distance: 86.1
click at [1297, 16] on div "KALYWEB Actions" at bounding box center [823, 21] width 1460 height 15
click at [1377, 21] on input "KALYWEB" at bounding box center [1388, 21] width 137 height 15
drag, startPoint x: 1385, startPoint y: 21, endPoint x: 1305, endPoint y: 24, distance: 80.1
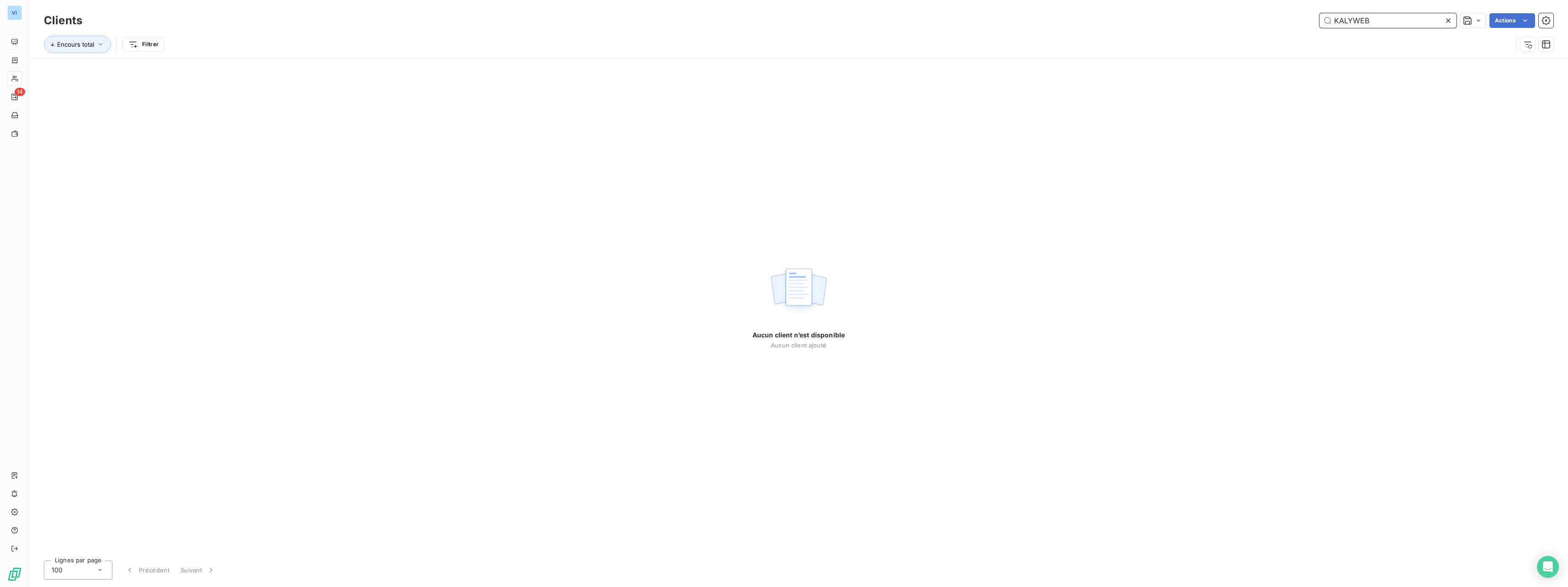
click at [1305, 24] on div "KALYWEB Actions" at bounding box center [823, 21] width 1460 height 15
click at [1446, 21] on icon at bounding box center [1448, 20] width 9 height 9
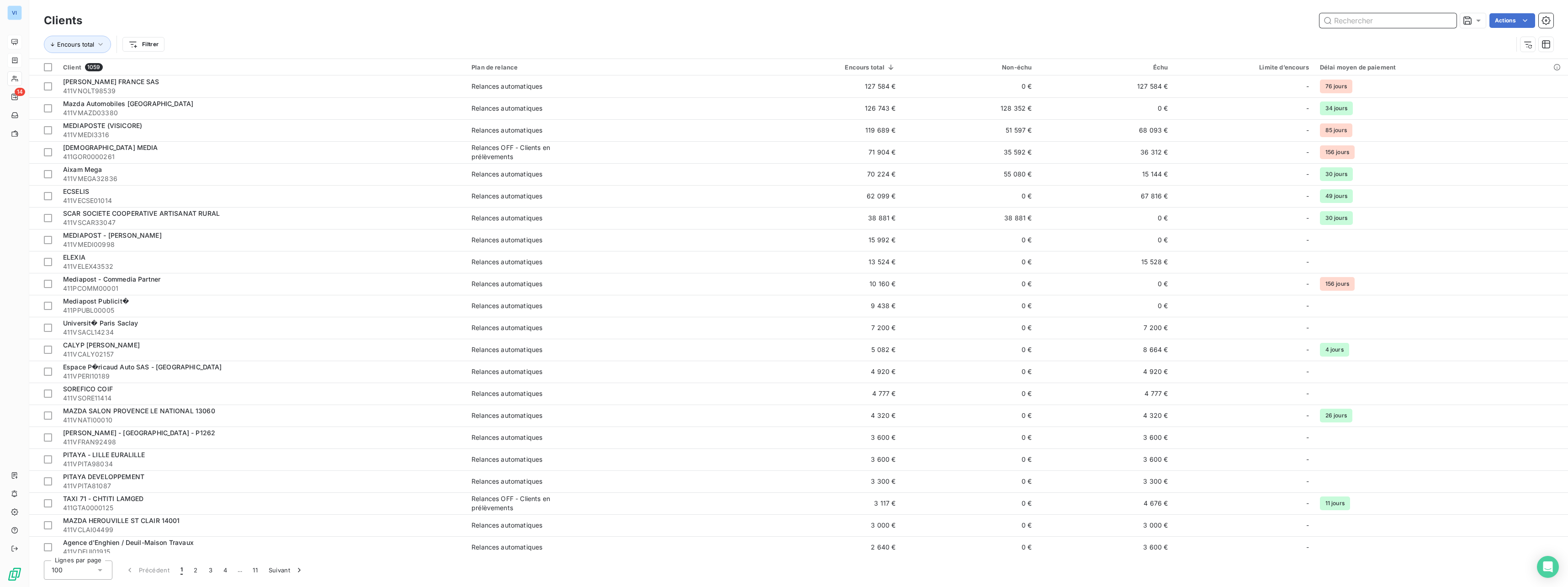
click at [1379, 23] on input "text" at bounding box center [1388, 21] width 137 height 15
